Goal: Task Accomplishment & Management: Manage account settings

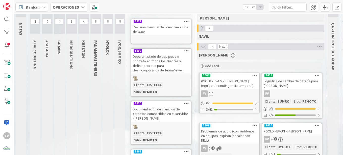
scroll to position [76, 0]
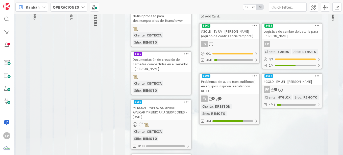
click at [281, 85] on link "3654 #GOLD - EV-UN - [PERSON_NAME] FV 1 Cliente : HYGLOX Sitio : REMOTO 4/41" at bounding box center [292, 90] width 61 height 35
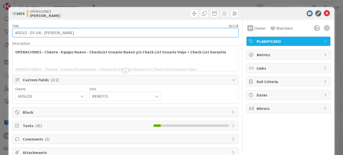
click at [43, 32] on input "#GOLD - EV-UN - [PERSON_NAME]" at bounding box center [125, 32] width 226 height 9
type input "#GOLD - EV-UN - HYG-CDE-13-LP - [PERSON_NAME]"
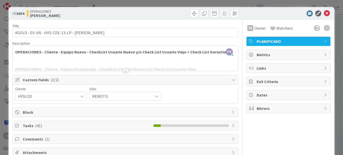
click at [265, 20] on div "FV Owner Watchers" at bounding box center [288, 26] width 84 height 13
click at [325, 4] on div "ID 3654 OPERACIONES [PERSON_NAME] Title 44 / 128 #GOLD - EV-UN - HYG-CDE-13-LP …" at bounding box center [171, 77] width 343 height 155
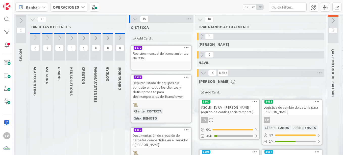
scroll to position [51, 0]
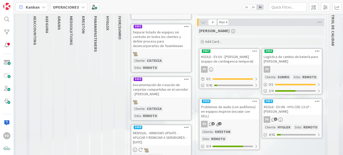
click at [297, 113] on div "#GOLD - EV-UN - HYG-CDE-13-LP - [PERSON_NAME]" at bounding box center [292, 108] width 60 height 11
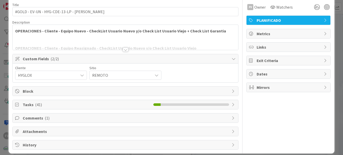
scroll to position [27, 0]
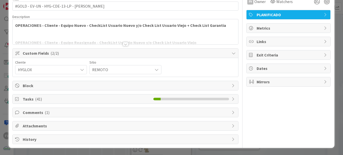
click at [81, 100] on span "Tasks ( 41 )" at bounding box center [87, 99] width 128 height 6
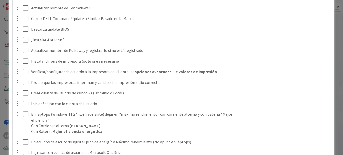
scroll to position [303, 0]
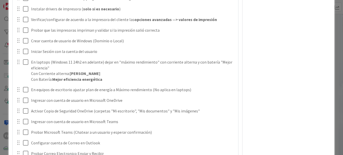
scroll to position [286, 0]
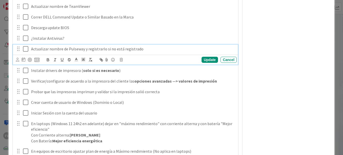
drag, startPoint x: 26, startPoint y: 51, endPoint x: 41, endPoint y: 45, distance: 16.3
click at [26, 51] on icon at bounding box center [25, 49] width 5 height 6
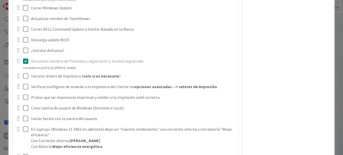
scroll to position [261, 0]
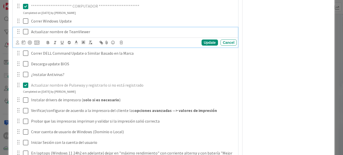
click at [26, 30] on icon at bounding box center [25, 32] width 5 height 6
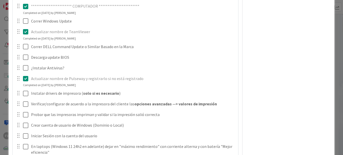
scroll to position [311, 0]
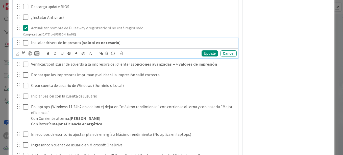
drag, startPoint x: 29, startPoint y: 43, endPoint x: 35, endPoint y: 56, distance: 14.7
click at [29, 43] on div "Instalar drivers de impresora ( solo si es necesario )" at bounding box center [133, 42] width 208 height 9
click at [25, 44] on icon at bounding box center [25, 43] width 5 height 6
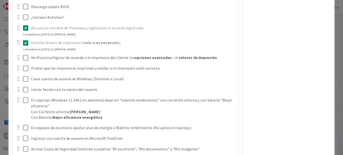
click at [25, 44] on icon at bounding box center [25, 43] width 5 height 6
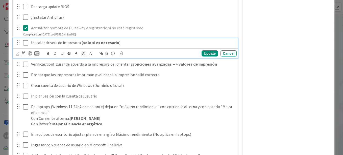
click at [31, 44] on p "Instalar drivers de impresora ( solo si es necesario )" at bounding box center [133, 43] width 204 height 6
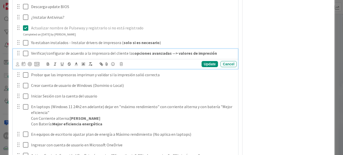
click at [24, 54] on icon at bounding box center [25, 53] width 5 height 6
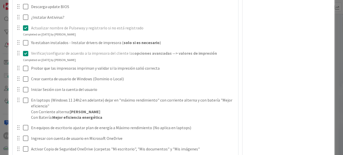
scroll to position [337, 0]
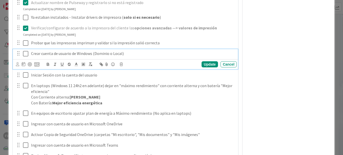
click at [25, 55] on icon at bounding box center [25, 54] width 5 height 6
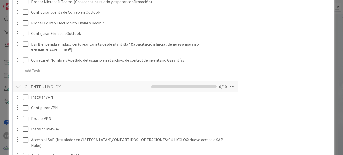
scroll to position [488, 0]
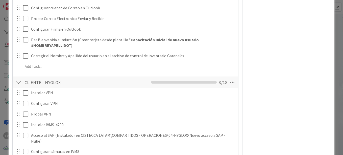
click at [22, 57] on div at bounding box center [22, 55] width 14 height 9
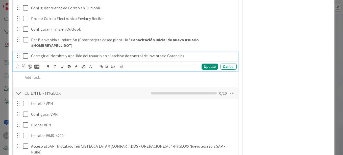
click at [27, 56] on icon at bounding box center [25, 56] width 5 height 6
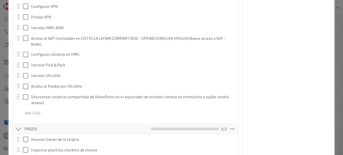
scroll to position [564, 0]
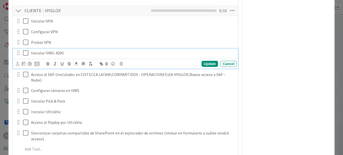
click at [31, 55] on div "Instalar IVMS-4200" at bounding box center [133, 53] width 208 height 9
click at [205, 67] on div "Update Cancel" at bounding box center [125, 64] width 225 height 10
click at [206, 66] on div "Update" at bounding box center [210, 64] width 16 height 6
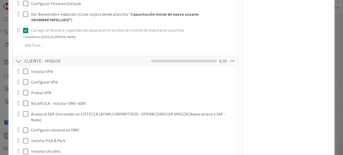
scroll to position [513, 0]
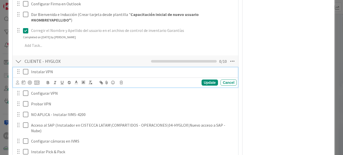
click at [31, 70] on div "Instalar VPN" at bounding box center [133, 71] width 208 height 9
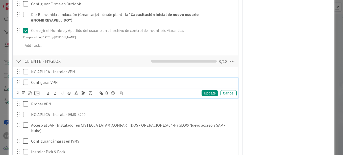
click at [32, 80] on p "Configurar VPN" at bounding box center [133, 82] width 204 height 6
drag, startPoint x: 31, startPoint y: 84, endPoint x: 52, endPoint y: 84, distance: 21.0
click at [52, 84] on p "NO APLICA - Configurar VPN" at bounding box center [133, 82] width 204 height 6
copy p "NO APLICA -"
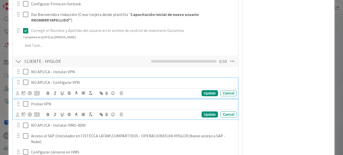
click at [34, 108] on div "Probar VPN" at bounding box center [133, 103] width 208 height 9
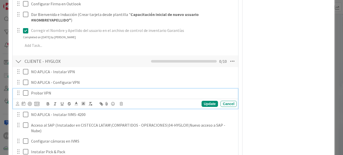
scroll to position [503, 0]
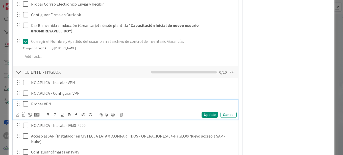
click at [30, 105] on div "Probar VPN" at bounding box center [133, 103] width 208 height 9
click at [210, 118] on div "Update Cancel" at bounding box center [126, 114] width 221 height 7
click at [202, 114] on div "Update" at bounding box center [210, 114] width 16 height 6
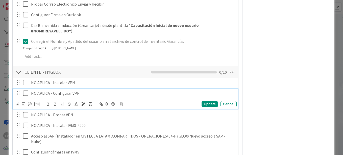
click at [193, 94] on p "NO APLICA - Configurar VPN" at bounding box center [133, 93] width 204 height 6
click at [214, 105] on div "Update" at bounding box center [210, 104] width 16 height 6
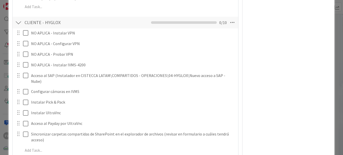
scroll to position [553, 0]
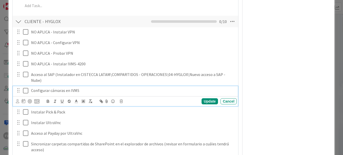
click at [30, 86] on div "Configurar cámaras en IVMS" at bounding box center [133, 90] width 208 height 9
click at [209, 100] on div "Update Cancel" at bounding box center [125, 101] width 225 height 10
click at [208, 98] on div "Update" at bounding box center [210, 101] width 16 height 6
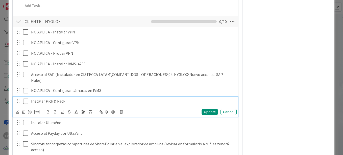
click at [31, 98] on p "Instalar Pick & Pack" at bounding box center [133, 101] width 204 height 6
click at [211, 109] on div "Update" at bounding box center [210, 112] width 16 height 6
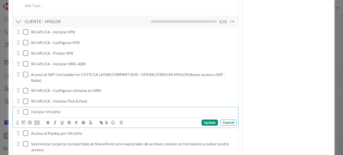
click at [30, 107] on div "Instalar UltraVnc" at bounding box center [133, 111] width 208 height 9
click at [202, 119] on div "Update" at bounding box center [210, 122] width 16 height 6
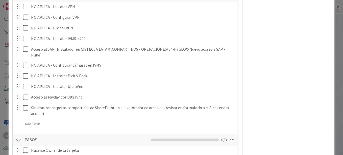
scroll to position [604, 0]
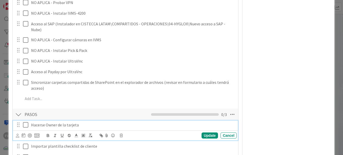
drag, startPoint x: 25, startPoint y: 120, endPoint x: 25, endPoint y: 123, distance: 3.0
click at [25, 122] on icon at bounding box center [25, 125] width 5 height 6
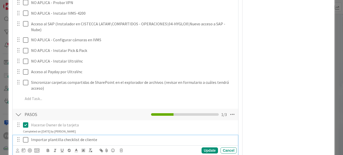
click at [26, 136] on icon at bounding box center [25, 139] width 5 height 6
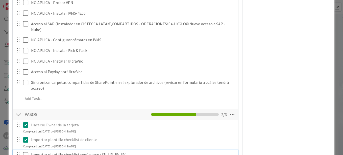
click at [25, 150] on button at bounding box center [26, 154] width 6 height 8
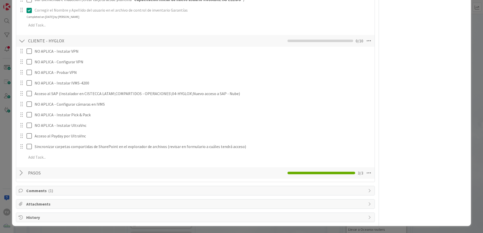
scroll to position [517, 0]
click at [474, 74] on div "**********" at bounding box center [241, 116] width 483 height 233
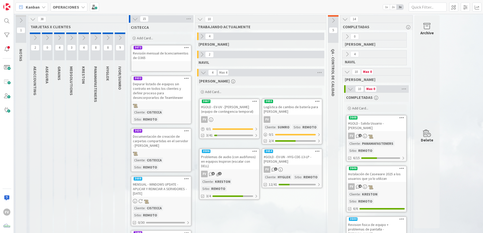
click at [97, 41] on button at bounding box center [95, 38] width 11 height 8
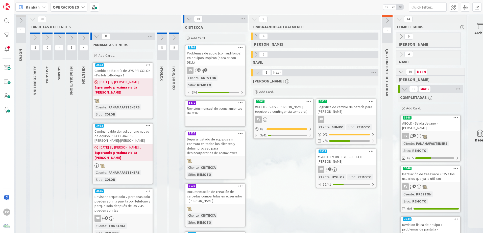
click at [287, 94] on div "Add Card..." at bounding box center [314, 92] width 123 height 8
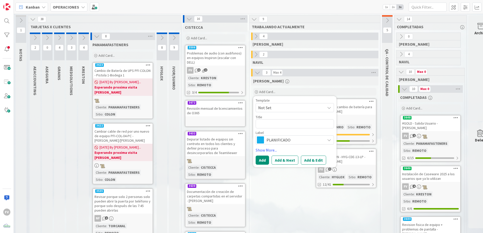
type textarea "x"
type textarea "I"
type textarea "x"
type textarea "In"
type textarea "x"
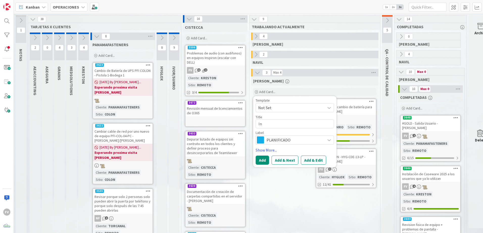
type textarea "Int"
type textarea "x"
type textarea "In"
type textarea "x"
type textarea "Ins"
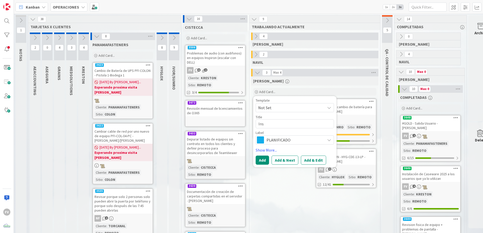
type textarea "x"
type textarea "Inst"
type textarea "x"
type textarea "Insta"
type textarea "x"
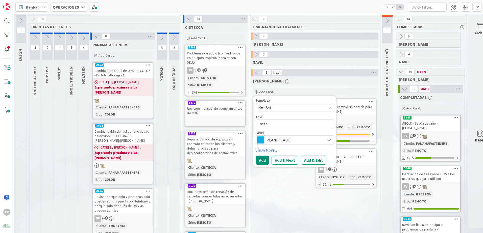
type textarea "Instal"
type textarea "x"
type textarea "Instala"
type textarea "x"
type textarea "Instalac"
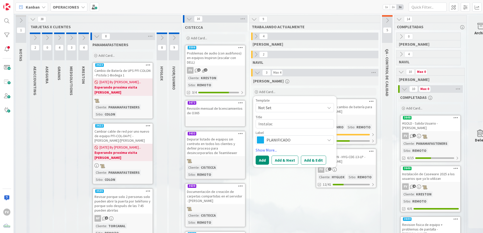
type textarea "x"
type textarea "Instalaci"
type textarea "x"
type textarea "Instalacio"
type textarea "x"
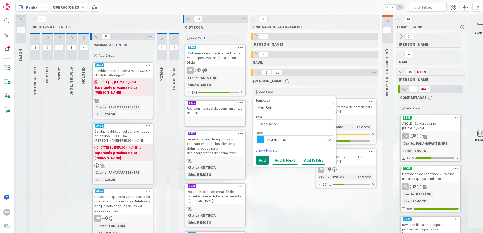
type textarea "Instalacion"
type textarea "x"
type textarea "Instalacion"
type textarea "x"
type textarea "Instalacion d"
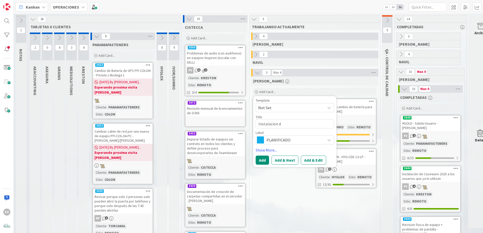
type textarea "x"
type textarea "Instalacion de"
type textarea "x"
type textarea "Instalacion de"
type textarea "x"
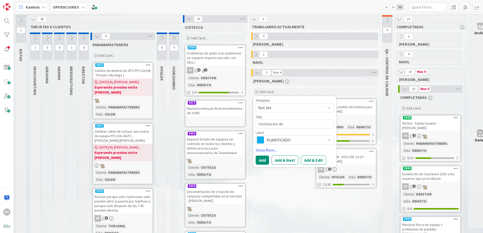
type textarea "Instalacion de U"
type textarea "x"
type textarea "Instalacion de UP"
type textarea "x"
type textarea "Instalacion de U"
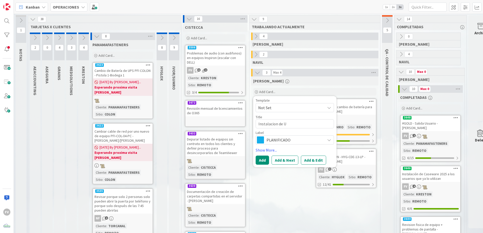
type textarea "x"
type textarea "Instalacion de"
type textarea "x"
type textarea "Instalacion de"
type textarea "x"
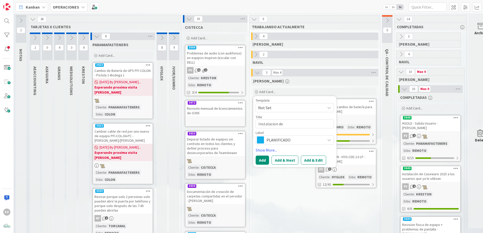
type textarea "Instalacion d"
type textarea "x"
type textarea "Instalacion"
type textarea "x"
type textarea "Instalacion"
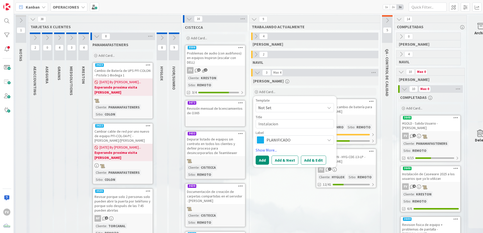
type textarea "x"
type textarea "Instalacio"
type textarea "x"
type textarea "Instalaci"
type textarea "x"
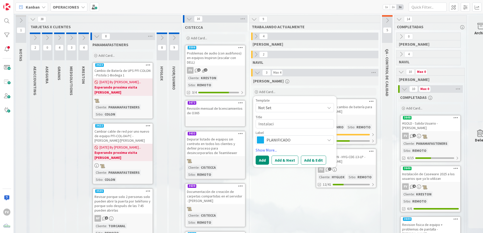
type textarea "Instalac"
type textarea "x"
type textarea "Instala"
type textarea "x"
type textarea "Instal"
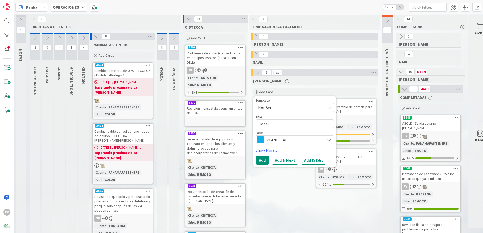
type textarea "x"
type textarea "Insta"
type textarea "x"
type textarea "Inst"
type textarea "x"
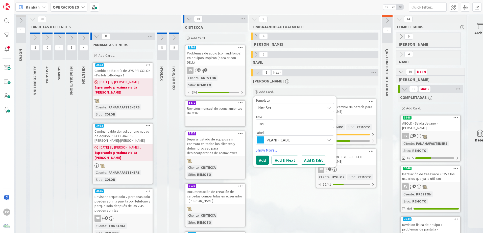
type textarea "In"
type textarea "x"
type textarea "I"
type textarea "x"
type textarea "R"
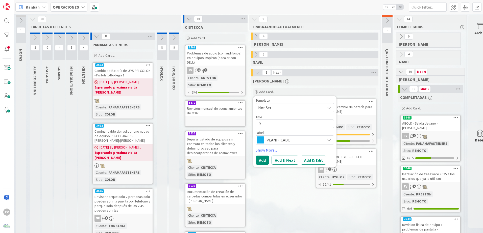
type textarea "x"
type textarea "Re"
type textarea "x"
type textarea "Rev"
type textarea "x"
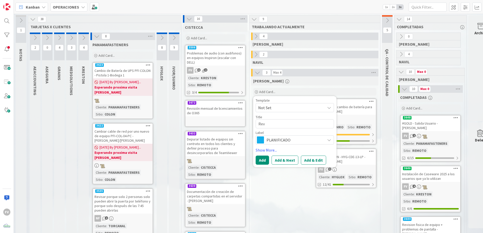
type textarea "Revi"
type textarea "x"
type textarea "Revis"
type textarea "x"
type textarea "Revisi"
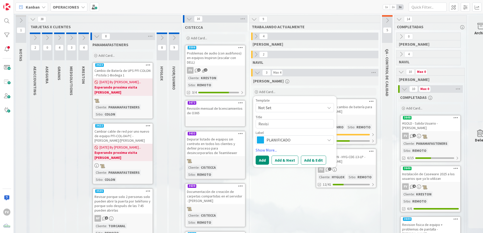
type textarea "x"
type textarea "Revisio"
type textarea "x"
type textarea "Revision"
type textarea "x"
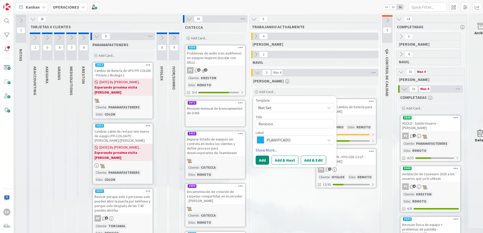
type textarea "Revision"
type textarea "x"
type textarea "Revision d"
type textarea "x"
type textarea "Revision de"
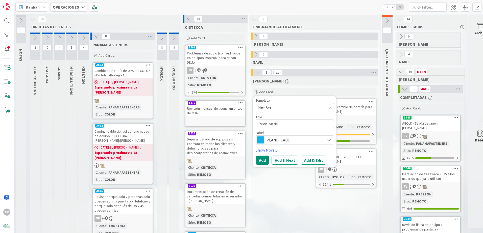
type textarea "x"
type textarea "Revision de"
type textarea "x"
type textarea "Revision de U"
type textarea "x"
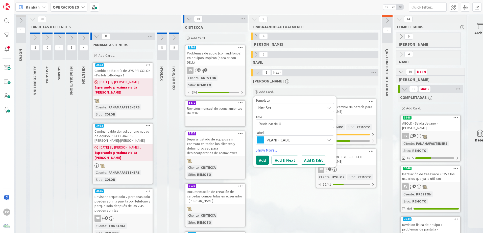
type textarea "Revision de UP"
type textarea "x"
type textarea "Revision de UPS"
type textarea "x"
type textarea "Revision de UPS"
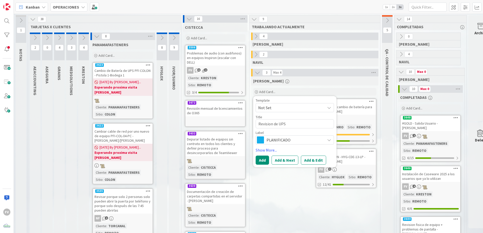
type textarea "x"
type textarea "Revision de UPS d"
type textarea "x"
type textarea "Revision de UPS de"
type textarea "x"
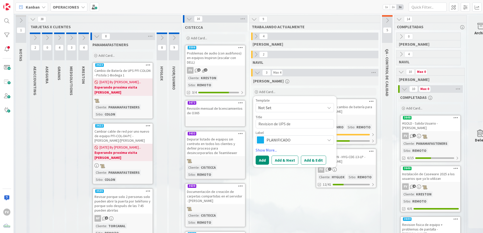
type textarea "Revision de UPS de"
type textarea "x"
type textarea "Revision de UPS de"
type textarea "x"
type textarea "Revision de UPS del"
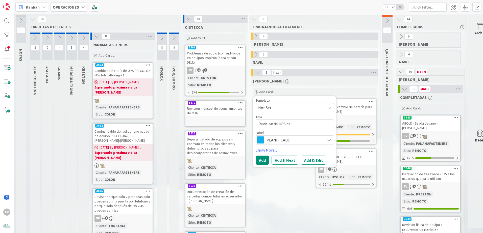
type textarea "x"
type textarea "Revision de UPS del S"
type textarea "x"
type textarea "Revision de UPS del Sr"
type textarea "x"
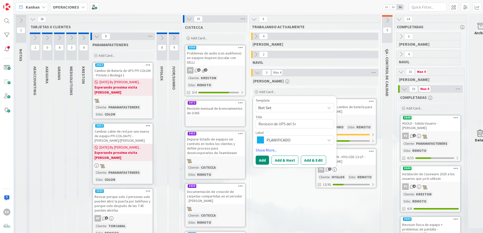
type textarea "Revision de UPS del Sr."
type textarea "x"
type textarea "Revision de UPS del Sr."
type textarea "x"
type textarea "Revision de UPS del Sr. C"
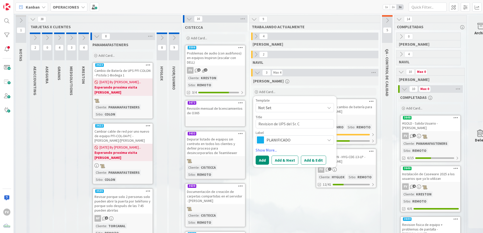
type textarea "x"
type textarea "Revision de UPS del Sr. Ch"
type textarea "x"
type textarea "Revision de UPS del Sr. Chr"
type textarea "x"
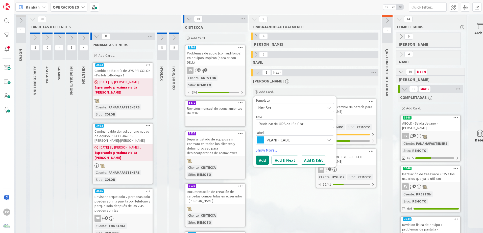
type textarea "Revision de UPS del Sr. Chri"
type textarea "x"
type textarea "Revision de UPS del Sr. [PERSON_NAME]"
type textarea "x"
type textarea "Revision de UPS del Sr. Chrisit"
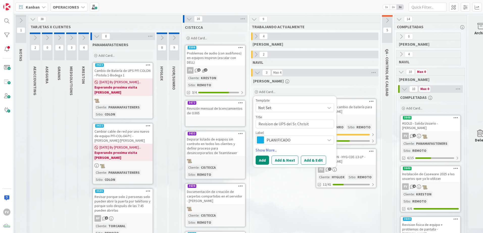
type textarea "x"
type textarea "Revision de UPS del Sr. [PERSON_NAME]"
type textarea "x"
type textarea "Revision de UPS del Sr. [PERSON_NAME]"
type textarea "x"
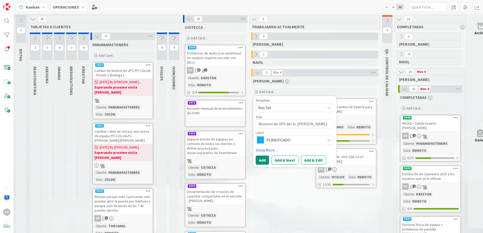
type textarea "Revision de UPS del Sr. [PERSON_NAME]"
type textarea "x"
type textarea "Revision de UPS del Sr. Chrisit"
type textarea "x"
type textarea "Revision de UPS del Sr. [PERSON_NAME]"
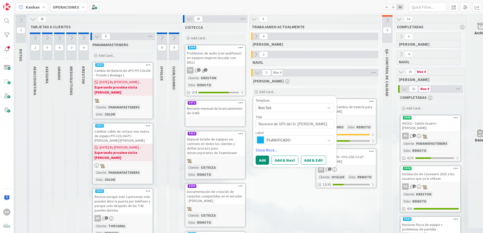
type textarea "x"
type textarea "Revision de UPS del Sr. [PERSON_NAME]"
type textarea "x"
type textarea "Revision de UPS del [PERSON_NAME][DEMOGRAPHIC_DATA]"
type textarea "x"
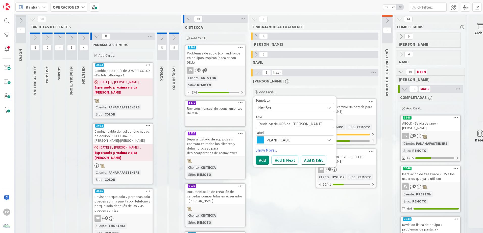
type textarea "Revision de UPS del Sr. [DEMOGRAPHIC_DATA]"
type textarea "x"
type textarea "Revision de UPS del Sr. [GEOGRAPHIC_DATA]"
type textarea "x"
type textarea "Revision de UPS del [PERSON_NAME][DEMOGRAPHIC_DATA]"
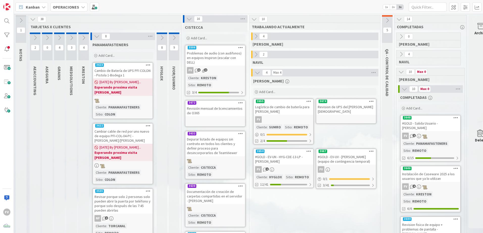
click at [349, 110] on div "Revision de UPS del [PERSON_NAME][DEMOGRAPHIC_DATA]" at bounding box center [346, 109] width 60 height 11
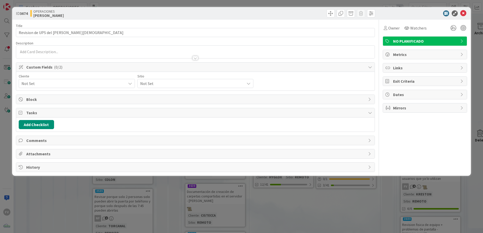
click at [50, 82] on span "Not Set" at bounding box center [72, 83] width 102 height 7
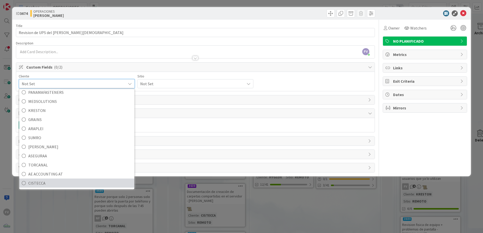
scroll to position [22, 0]
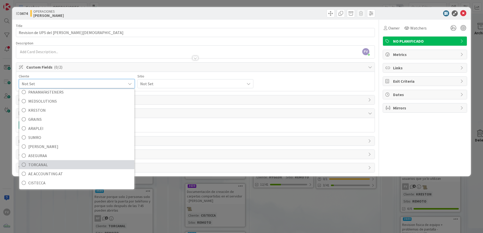
click at [59, 166] on span "TORCANAL" at bounding box center [80, 165] width 104 height 8
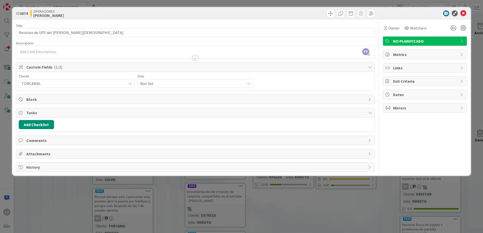
click at [124, 85] on span "Not Set" at bounding box center [72, 83] width 102 height 7
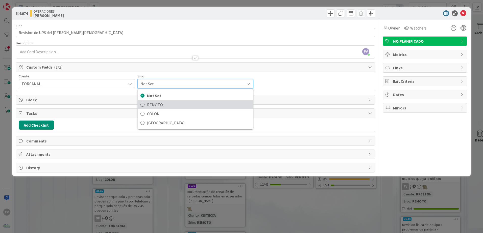
click at [155, 105] on span "REMOTO" at bounding box center [199, 105] width 104 height 8
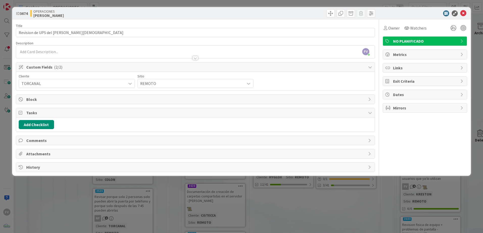
click at [75, 110] on span "Tasks" at bounding box center [195, 113] width 339 height 6
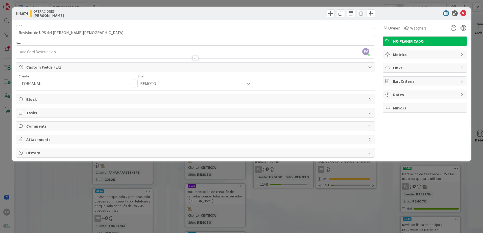
click at [362, 196] on div "ID 3674 OPERACIONES [PERSON_NAME] Title 33 / 128 Revision de UPS del [PERSON_NA…" at bounding box center [241, 116] width 483 height 233
